Goal: Check status: Check status

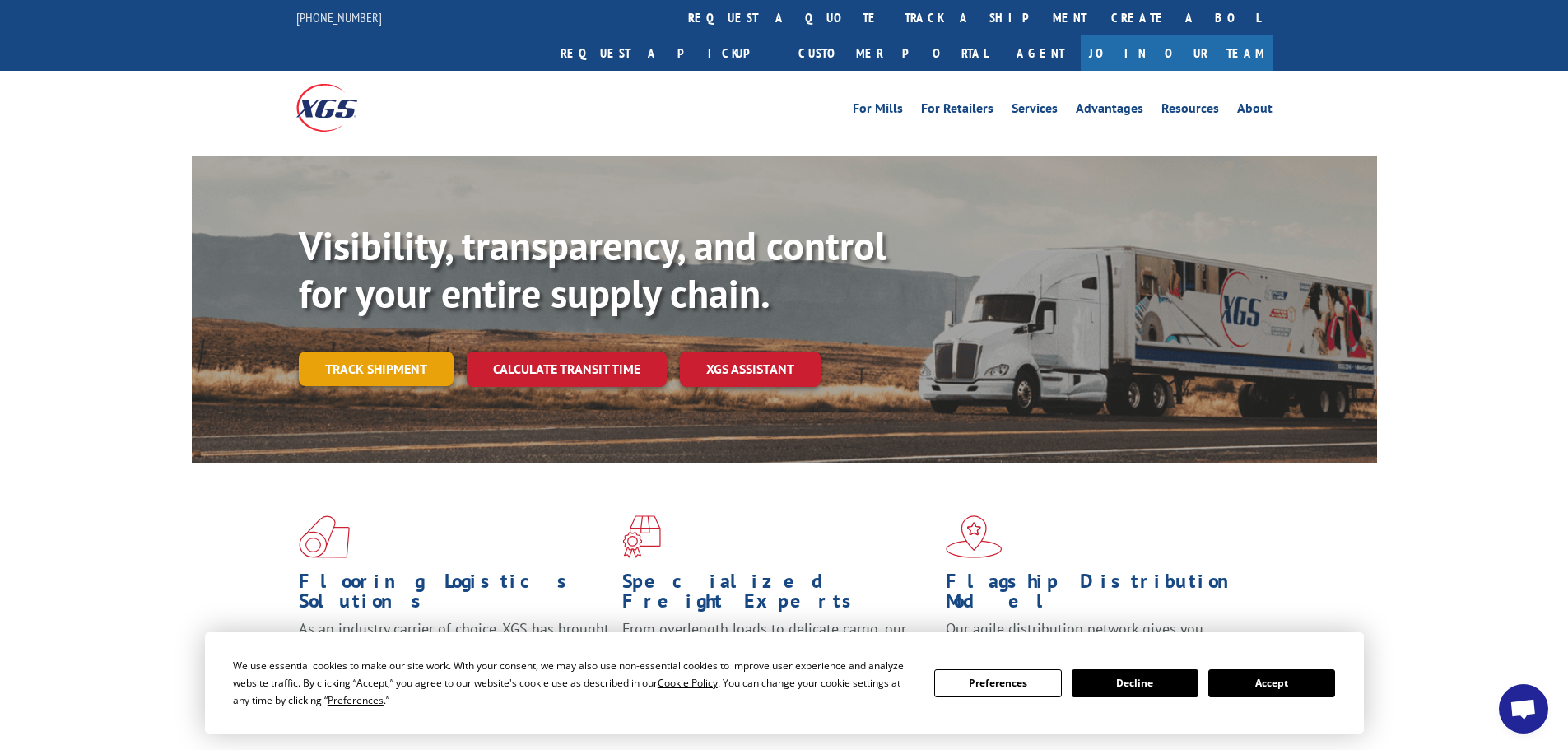
click at [400, 352] on link "Track shipment" at bounding box center [376, 369] width 155 height 35
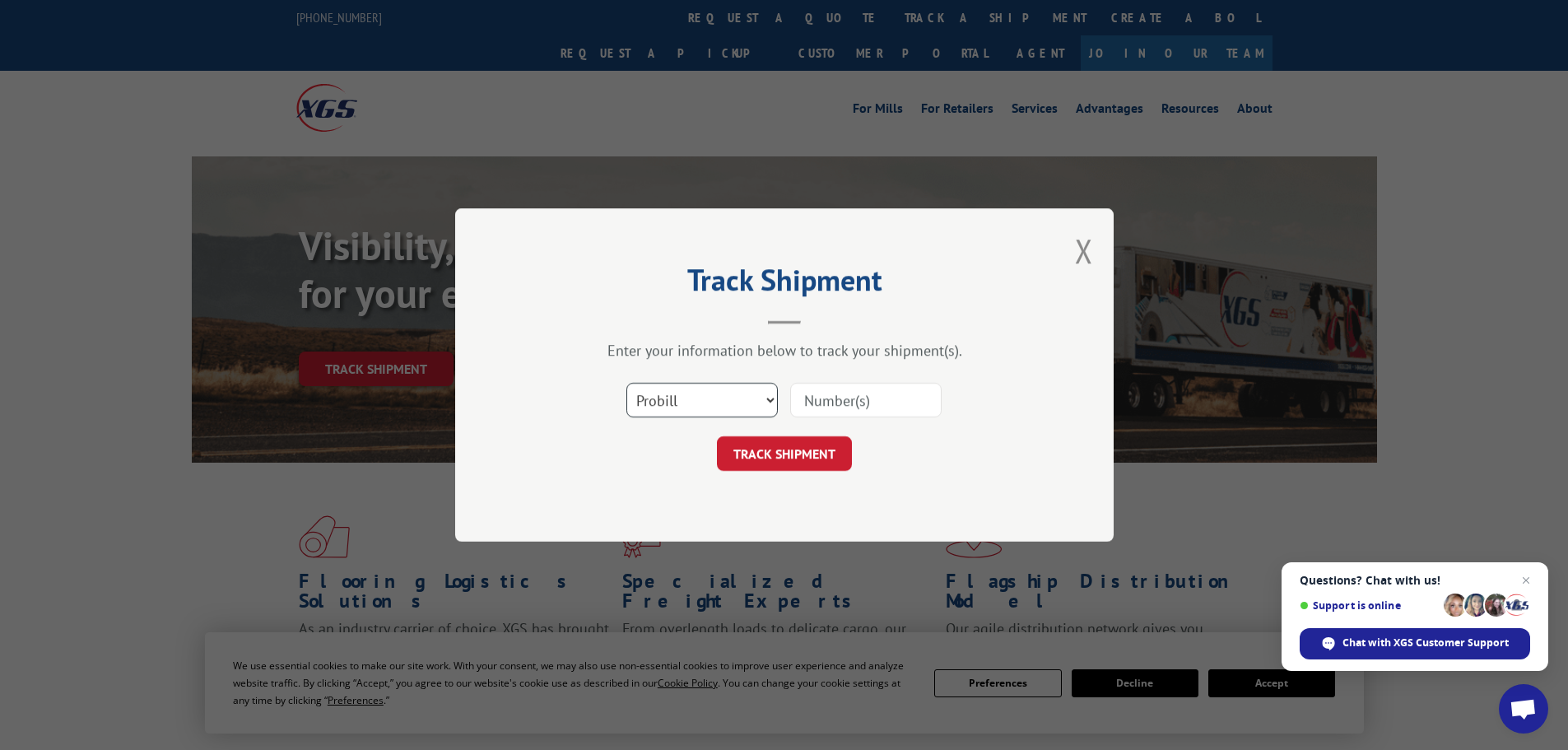
click at [717, 400] on select "Select category... Probill BOL PO" at bounding box center [702, 401] width 152 height 35
click at [717, 401] on select "Select category... Probill BOL PO" at bounding box center [702, 401] width 152 height 35
click at [827, 408] on input at bounding box center [866, 401] width 152 height 35
paste input "12970539"
type input "12970539"
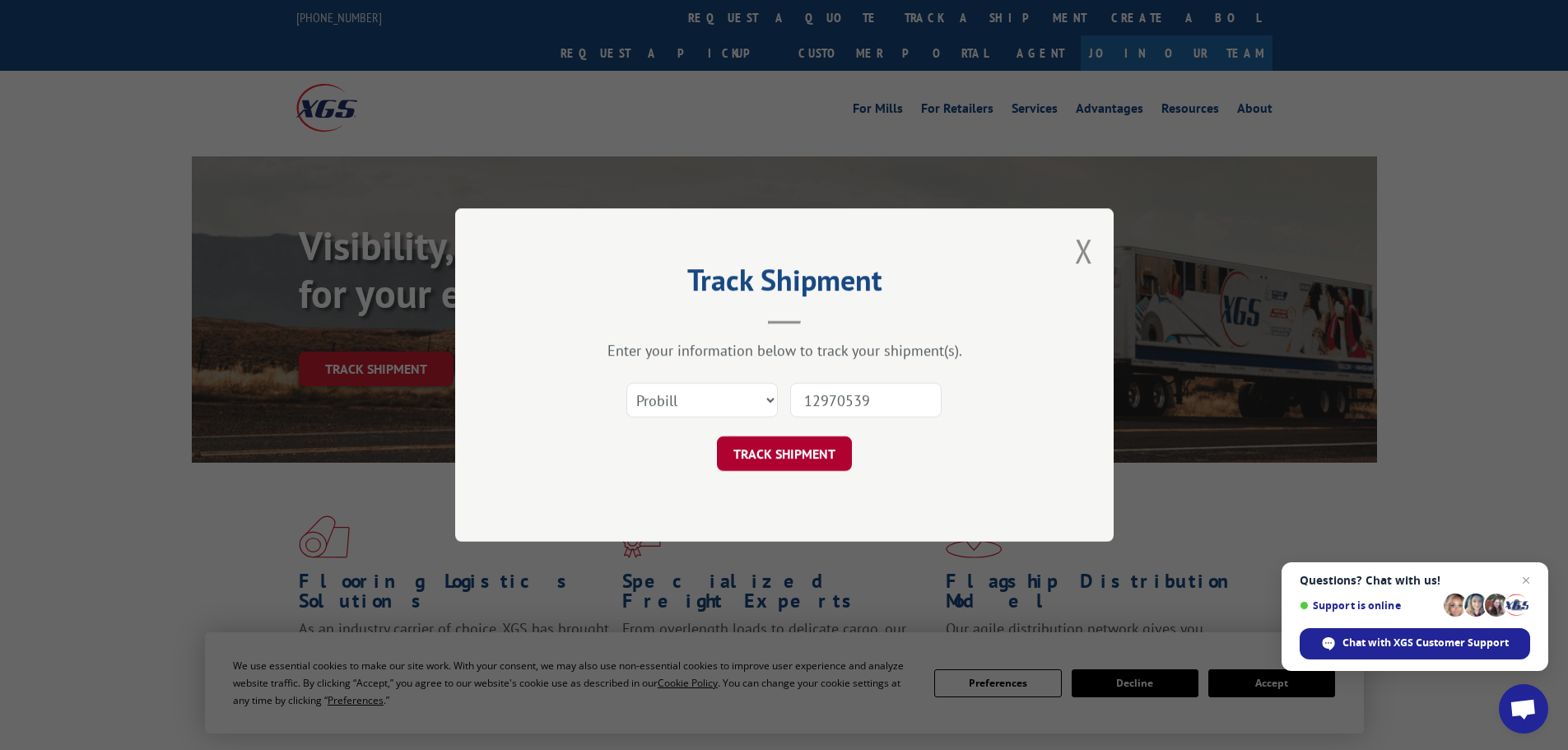
click at [807, 452] on button "TRACK SHIPMENT" at bounding box center [784, 454] width 135 height 35
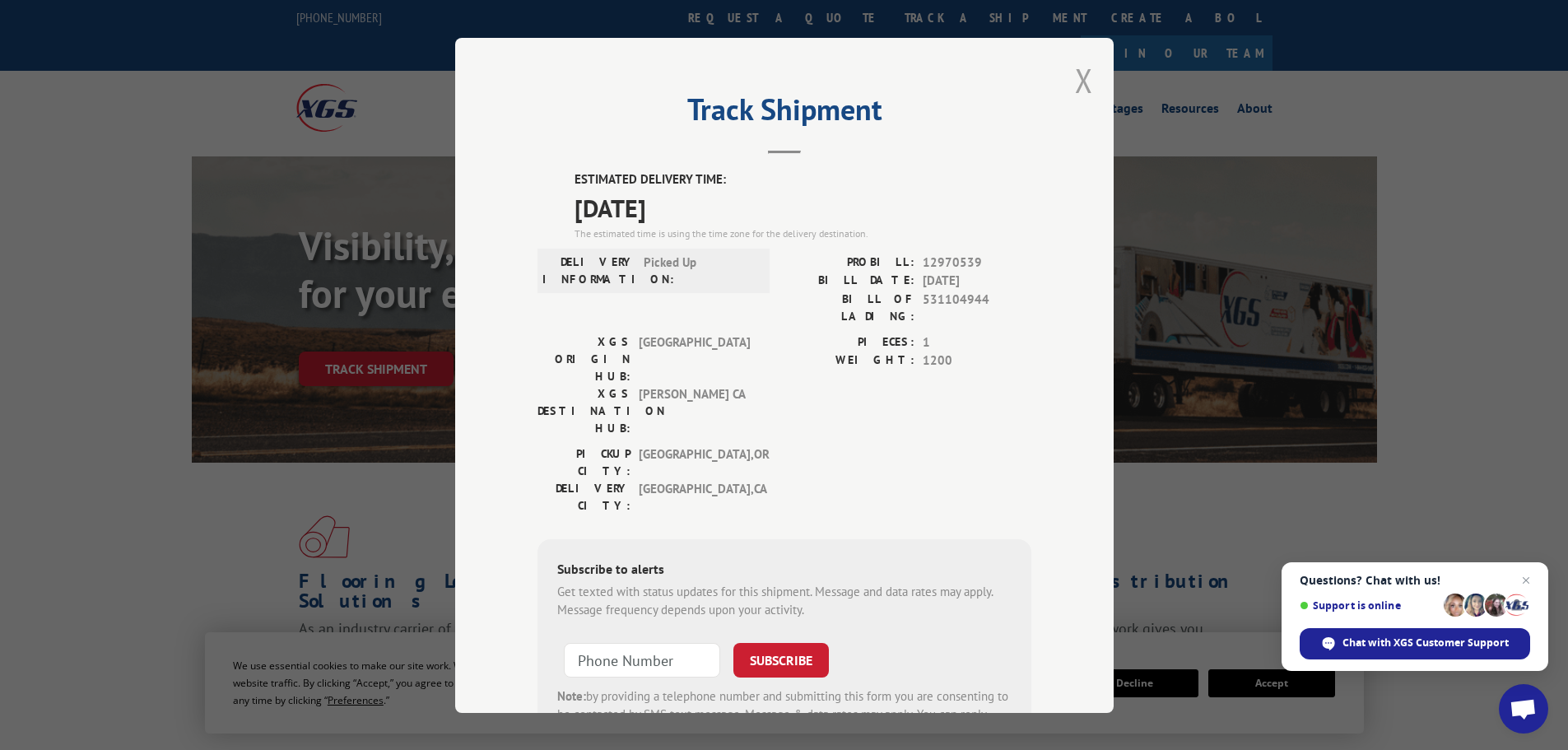
click at [1077, 75] on button "Close modal" at bounding box center [1085, 80] width 18 height 44
